Goal: Find specific page/section: Find specific page/section

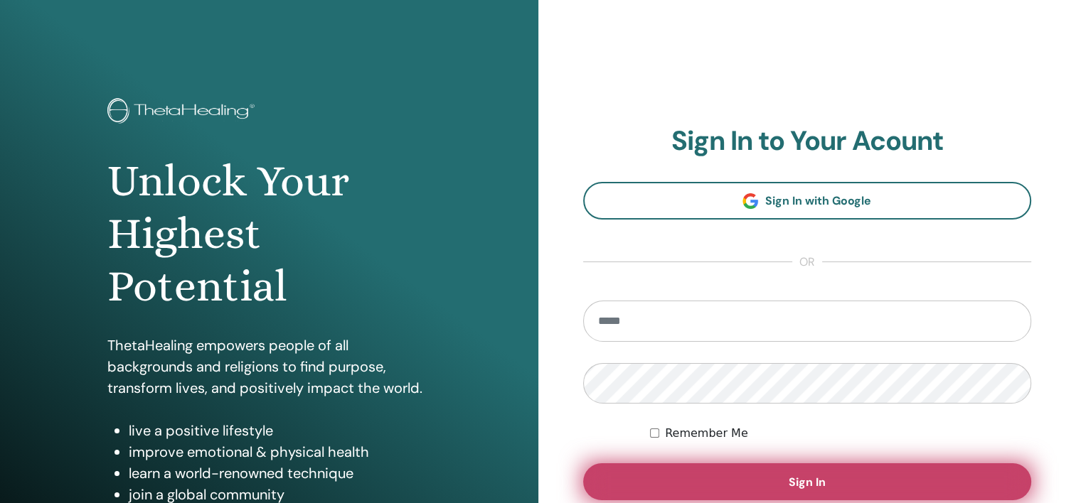
type input "**********"
click at [808, 471] on button "Sign In" at bounding box center [807, 482] width 449 height 37
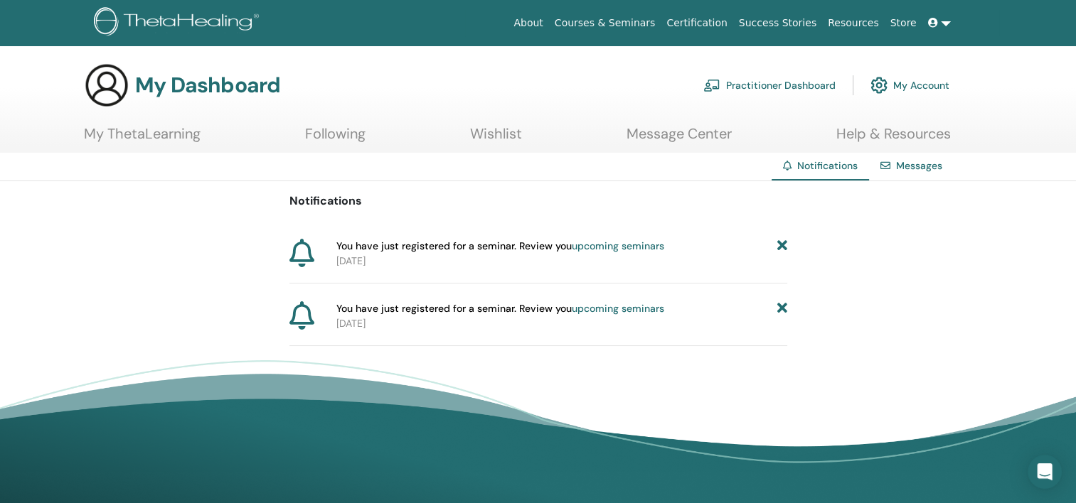
click at [767, 88] on link "Practitioner Dashboard" at bounding box center [769, 85] width 132 height 31
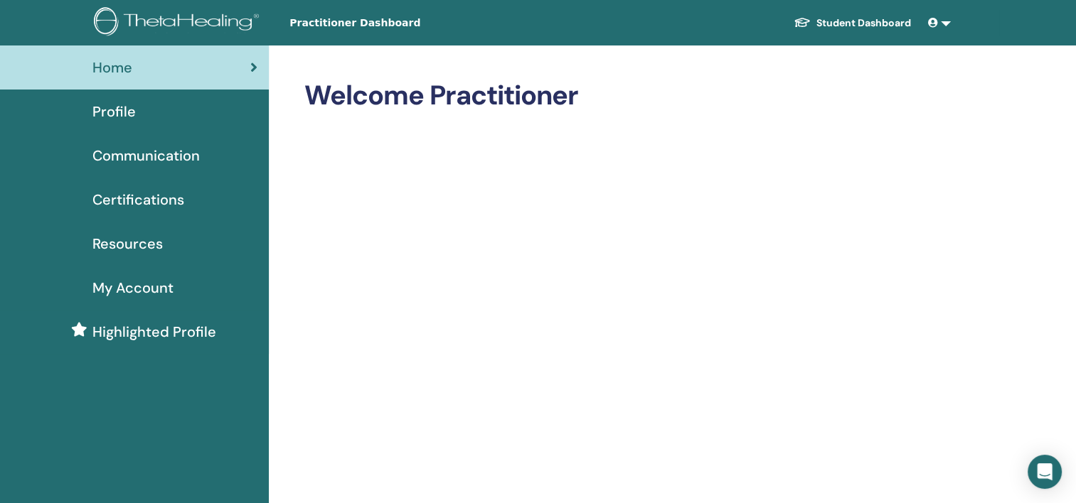
click at [157, 191] on span "Certifications" at bounding box center [138, 199] width 92 height 21
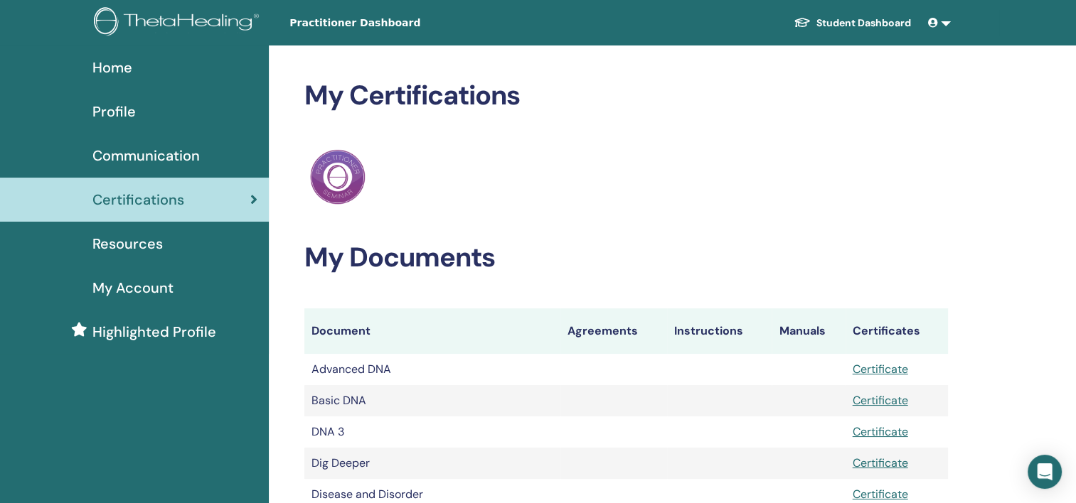
click at [124, 68] on span "Home" at bounding box center [112, 67] width 40 height 21
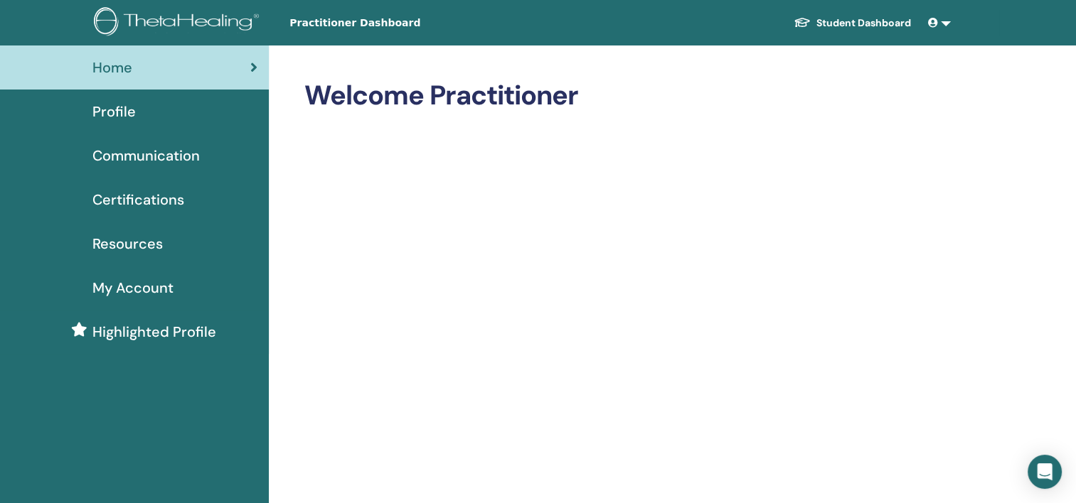
click at [114, 205] on span "Certifications" at bounding box center [138, 199] width 92 height 21
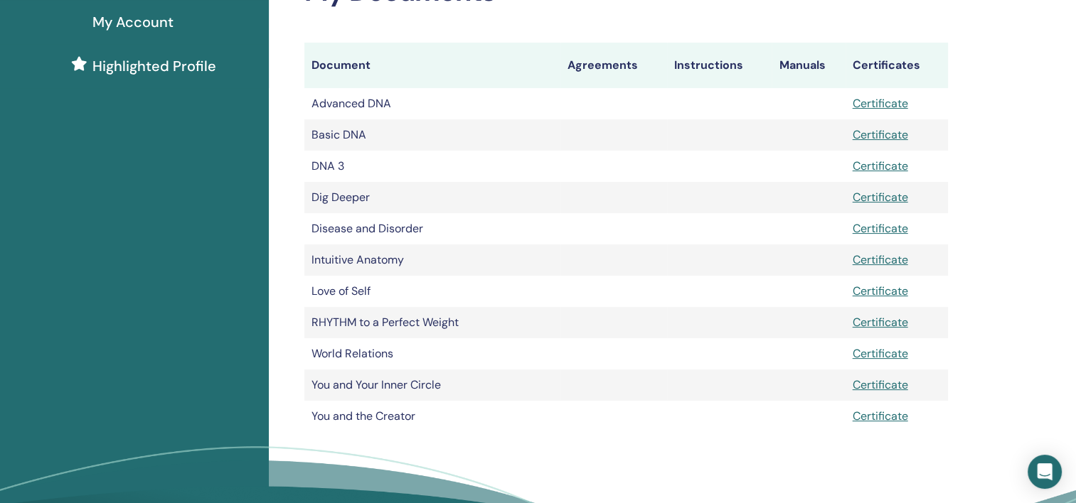
scroll to position [142, 0]
